Goal: Use online tool/utility: Utilize a website feature to perform a specific function

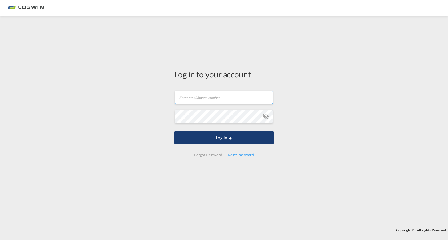
type input "[PERSON_NAME][EMAIL_ADDRESS][PERSON_NAME][DOMAIN_NAME]"
click at [231, 138] on md-icon "LOGIN" at bounding box center [230, 138] width 4 height 4
